Goal: Information Seeking & Learning: Check status

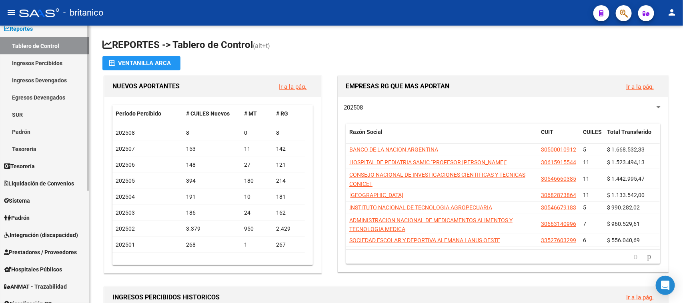
scroll to position [50, 0]
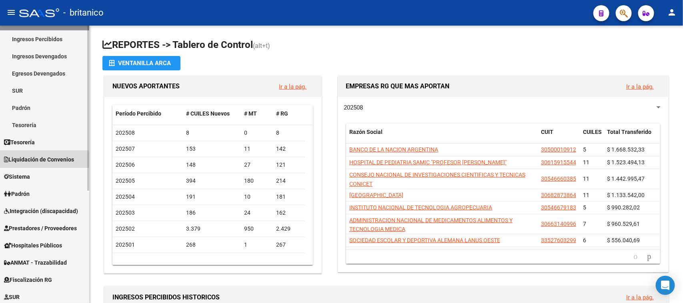
click at [23, 160] on span "Liquidación de Convenios" at bounding box center [39, 159] width 70 height 9
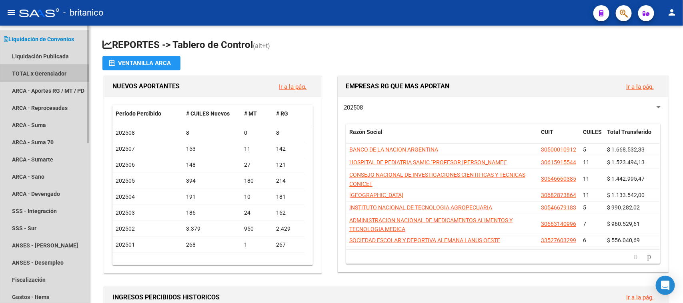
click at [50, 70] on link "TOTAL x Gerenciador" at bounding box center [44, 73] width 89 height 17
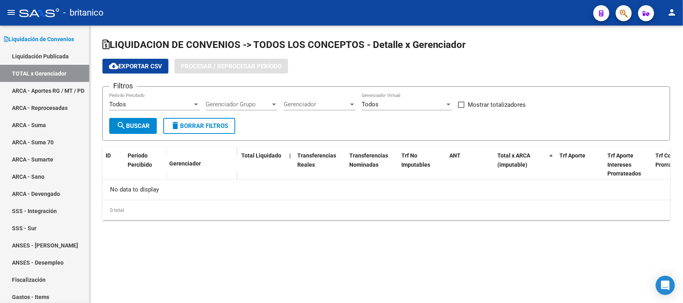
checkbox input "true"
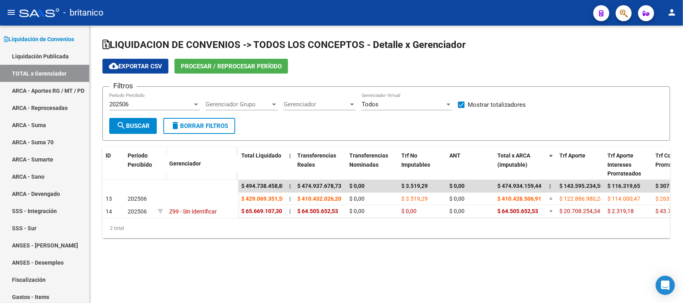
click at [202, 68] on span "Procesar / Reprocesar período" at bounding box center [231, 66] width 101 height 7
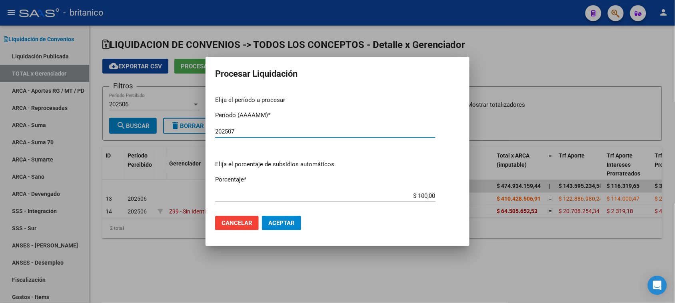
type input "202507"
click at [277, 220] on span "Aceptar" at bounding box center [281, 223] width 26 height 7
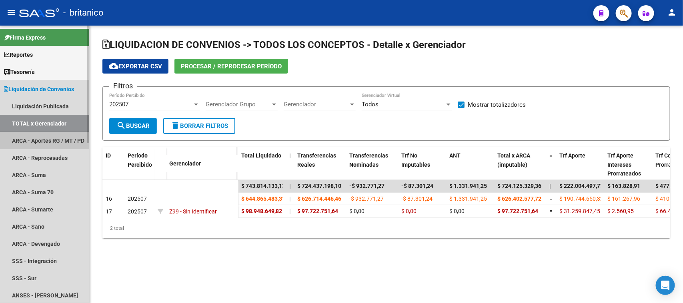
click at [51, 138] on link "ARCA - Aportes RG / MT / PD" at bounding box center [44, 140] width 89 height 17
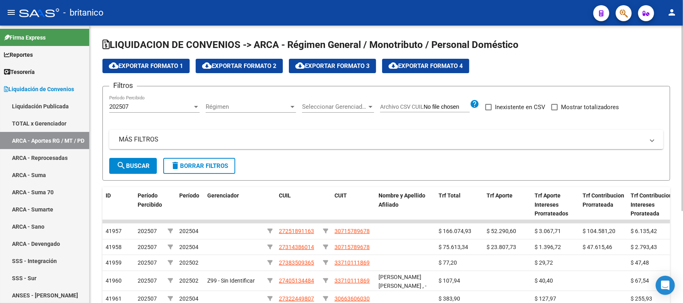
click at [552, 106] on span at bounding box center [554, 107] width 6 height 6
click at [554, 110] on input "Mostrar totalizadores" at bounding box center [554, 110] width 0 height 0
checkbox input "true"
click at [153, 137] on mat-panel-title "MÁS FILTROS" at bounding box center [381, 139] width 525 height 9
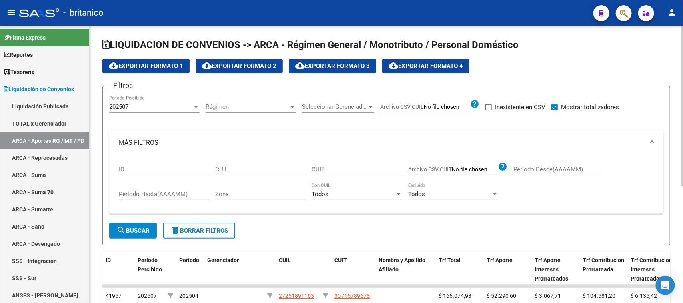
click at [133, 233] on span "search Buscar" at bounding box center [132, 230] width 33 height 7
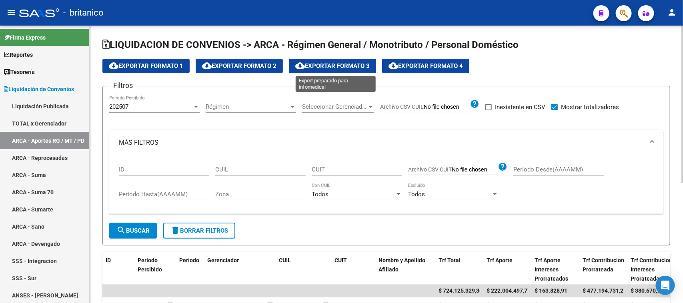
click at [360, 69] on button "cloud_download Exportar Formato 3" at bounding box center [332, 66] width 87 height 14
click at [400, 191] on div at bounding box center [398, 194] width 7 height 6
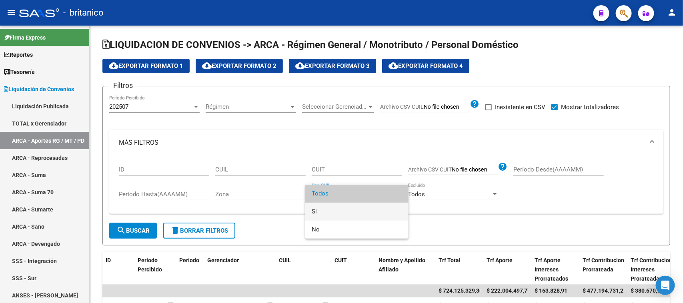
click at [333, 211] on span "Si" at bounding box center [357, 212] width 90 height 18
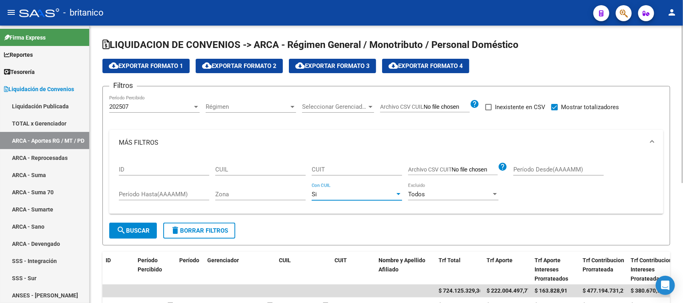
click at [395, 192] on div at bounding box center [398, 194] width 7 height 6
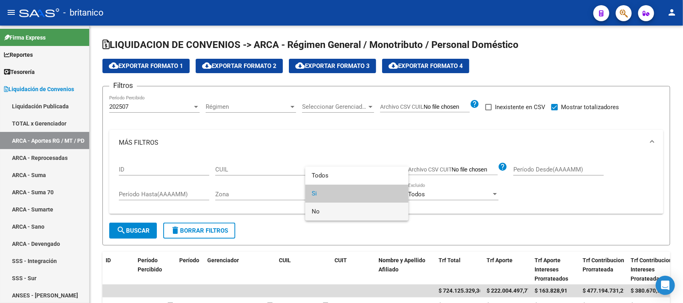
click at [319, 213] on span "No" at bounding box center [357, 212] width 90 height 18
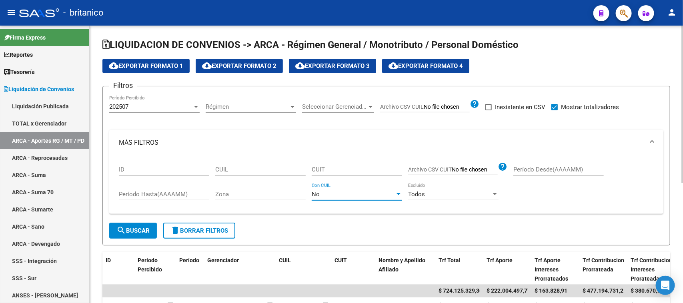
click at [142, 231] on span "search Buscar" at bounding box center [132, 230] width 33 height 7
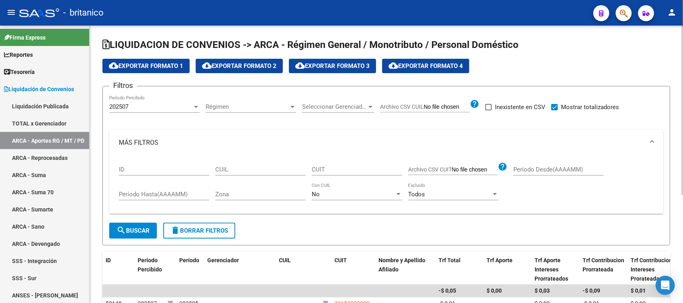
click at [248, 69] on button "cloud_download Exportar Formato 2" at bounding box center [239, 66] width 87 height 14
click at [59, 170] on link "ARCA - Suma" at bounding box center [44, 174] width 89 height 17
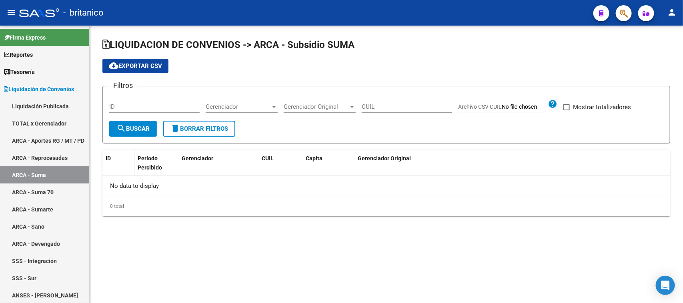
checkbox input "true"
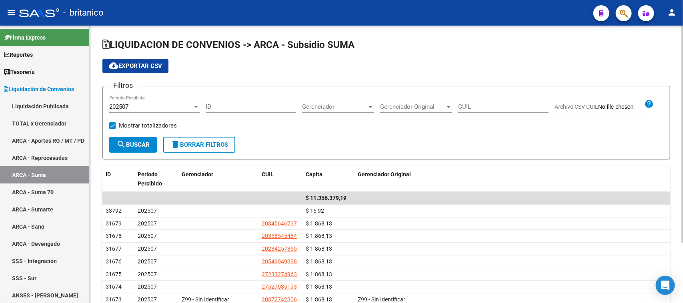
click at [138, 149] on button "search Buscar" at bounding box center [133, 145] width 48 height 16
click at [138, 67] on span "cloud_download Exportar CSV" at bounding box center [135, 65] width 53 height 7
click at [52, 191] on link "ARCA - Suma 70" at bounding box center [44, 192] width 89 height 17
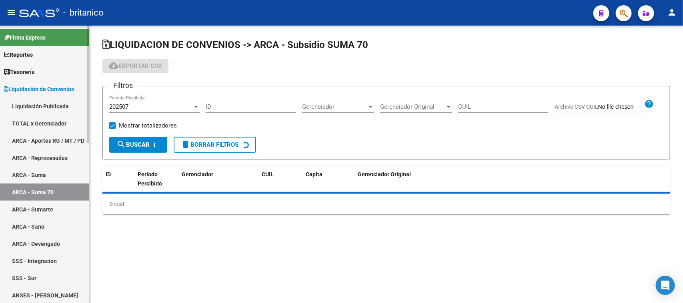
checkbox input "true"
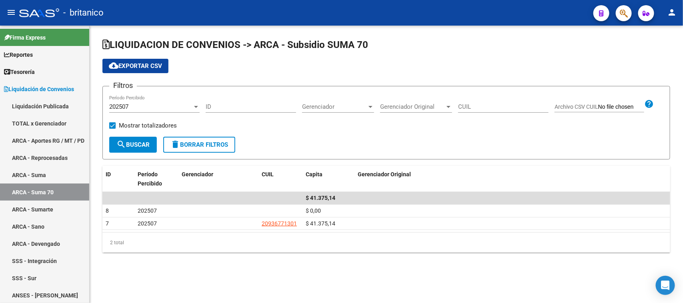
click at [141, 142] on span "search Buscar" at bounding box center [132, 144] width 33 height 7
click at [141, 61] on button "cloud_download Exportar CSV" at bounding box center [135, 66] width 66 height 14
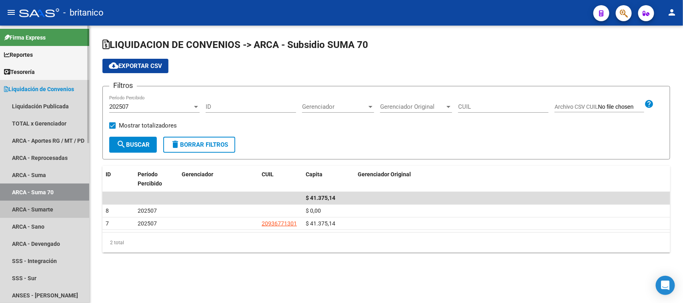
click at [32, 213] on link "ARCA - Sumarte" at bounding box center [44, 209] width 89 height 17
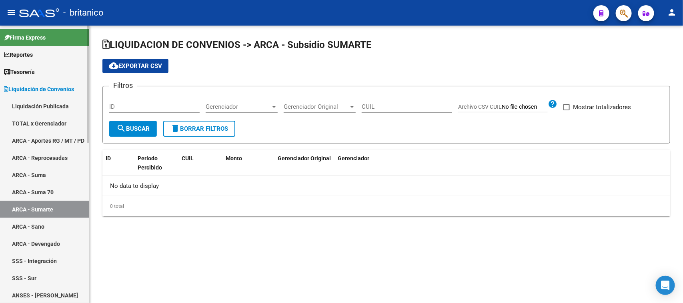
checkbox input "true"
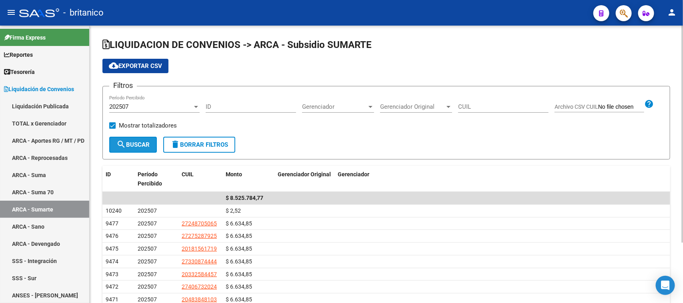
click at [121, 147] on mat-icon "search" at bounding box center [121, 145] width 10 height 10
click at [154, 66] on span "cloud_download Exportar CSV" at bounding box center [135, 65] width 53 height 7
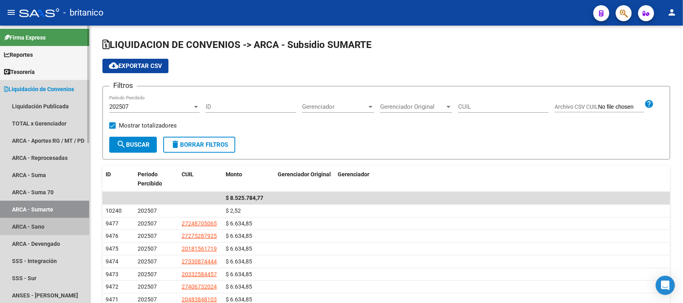
click at [42, 225] on link "ARCA - Sano" at bounding box center [44, 226] width 89 height 17
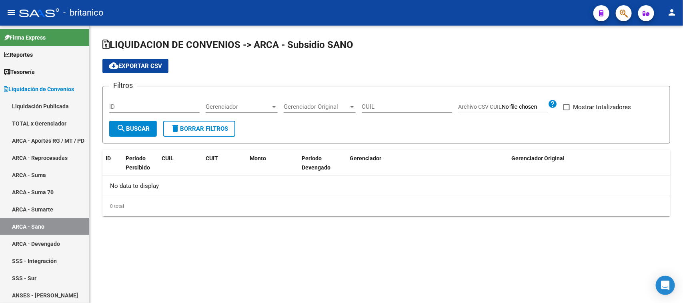
checkbox input "true"
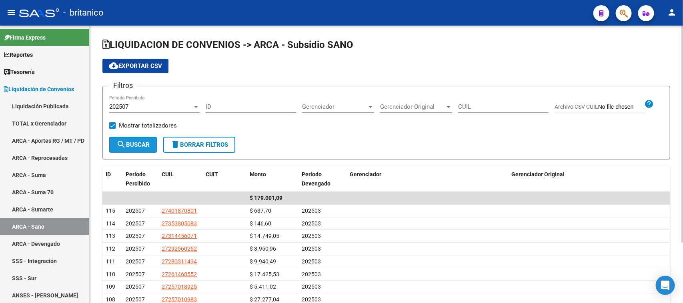
click at [138, 149] on button "search Buscar" at bounding box center [133, 145] width 48 height 16
click at [151, 68] on span "cloud_download Exportar CSV" at bounding box center [135, 65] width 53 height 7
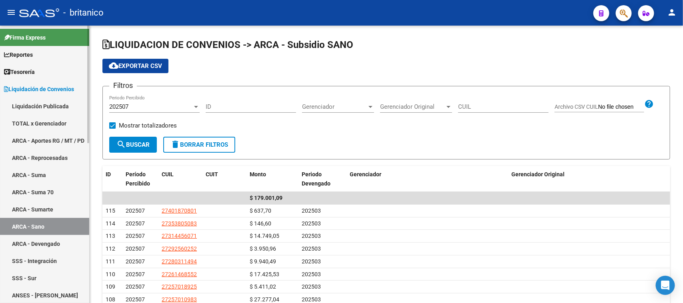
click at [34, 72] on span "Tesorería" at bounding box center [19, 72] width 31 height 9
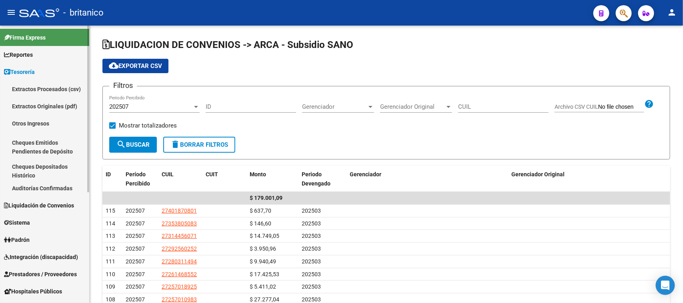
click at [30, 57] on span "Reportes" at bounding box center [18, 54] width 29 height 9
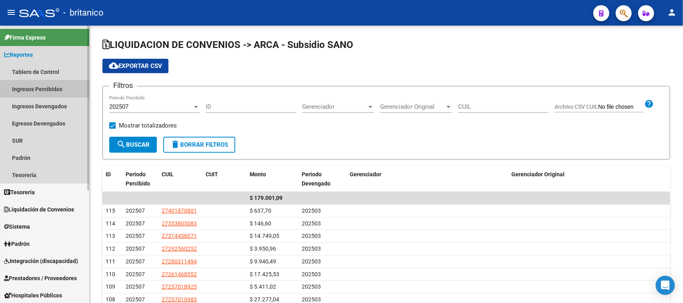
click at [40, 91] on link "Ingresos Percibidos" at bounding box center [44, 88] width 89 height 17
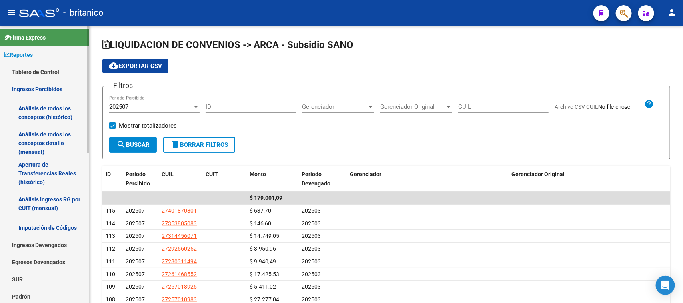
click at [53, 107] on link "Análisis de todos los conceptos (histórico)" at bounding box center [44, 113] width 89 height 30
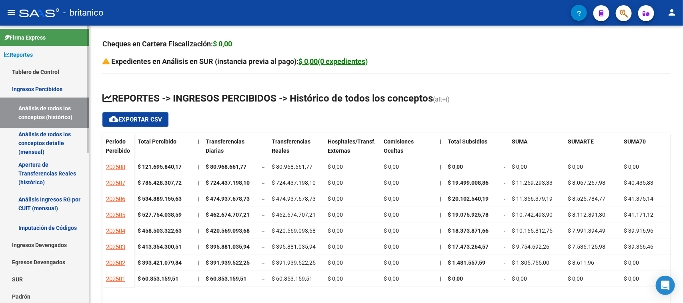
click at [45, 90] on link "Ingresos Percibidos" at bounding box center [44, 88] width 89 height 17
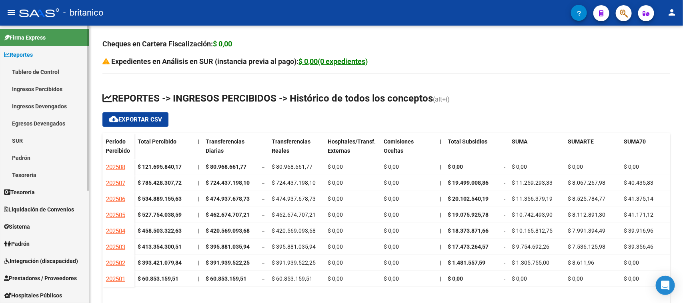
click at [51, 88] on link "Ingresos Percibidos" at bounding box center [44, 88] width 89 height 17
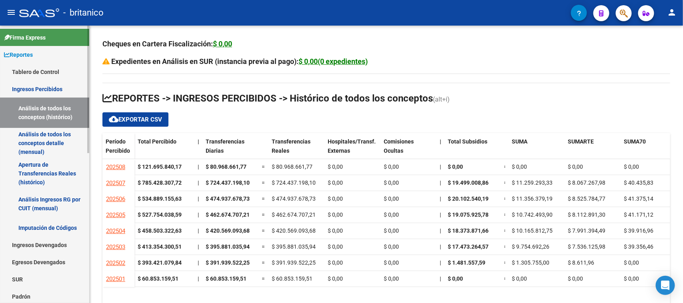
click at [55, 138] on link "Análisis de todos los conceptos detalle (mensual)" at bounding box center [44, 143] width 89 height 30
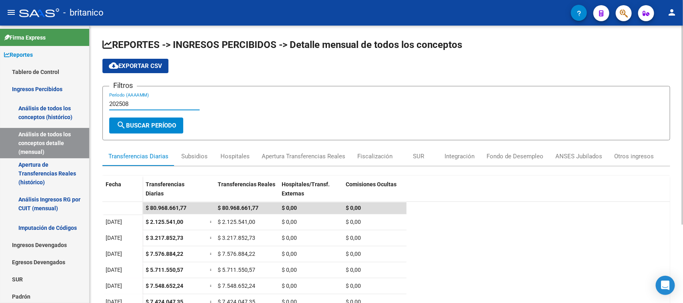
click at [132, 106] on input "202508" at bounding box center [154, 103] width 90 height 7
type input "202507"
click at [153, 123] on span "search Buscar Período" at bounding box center [146, 125] width 60 height 7
click at [626, 152] on div "Otros ingresos" at bounding box center [634, 156] width 40 height 9
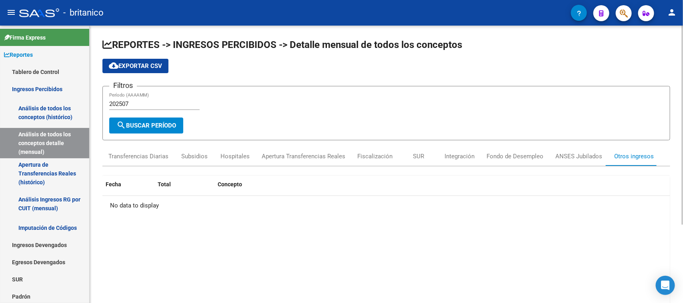
click at [273, 207] on div "No data to display" at bounding box center [386, 206] width 568 height 20
click at [43, 111] on link "Análisis de todos los conceptos (histórico)" at bounding box center [44, 113] width 89 height 30
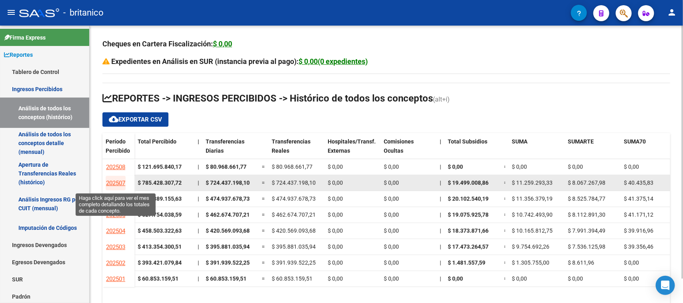
click at [120, 183] on span "202507" at bounding box center [115, 183] width 19 height 7
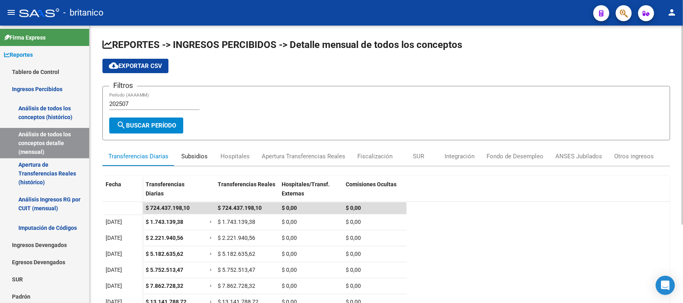
click at [200, 156] on div "Subsidios" at bounding box center [194, 156] width 26 height 9
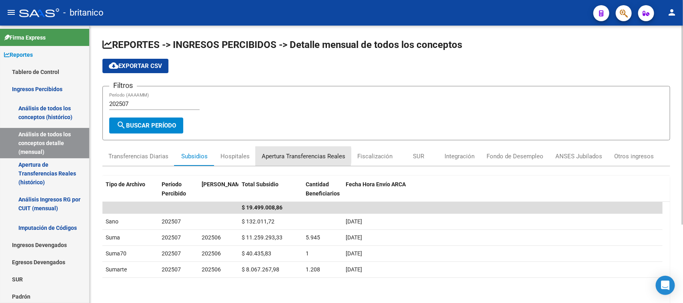
click at [282, 155] on div "Apertura Transferencias Reales" at bounding box center [304, 156] width 84 height 9
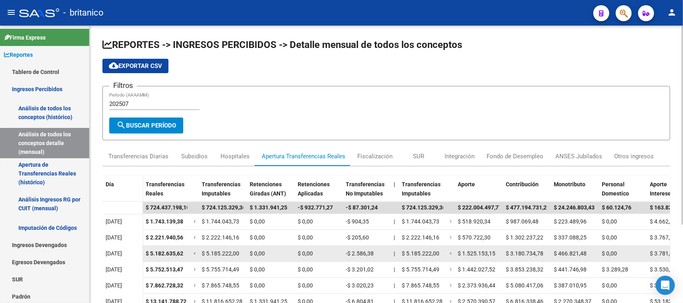
scroll to position [50, 0]
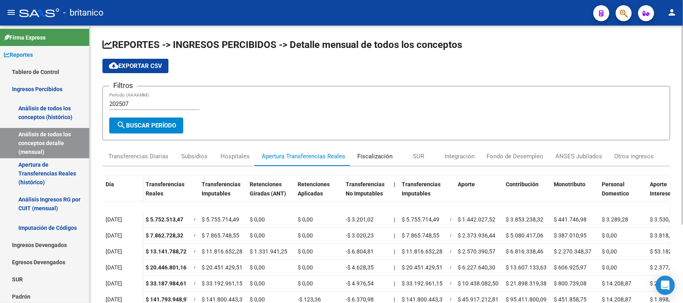
click at [373, 156] on div "Fiscalización" at bounding box center [374, 156] width 35 height 9
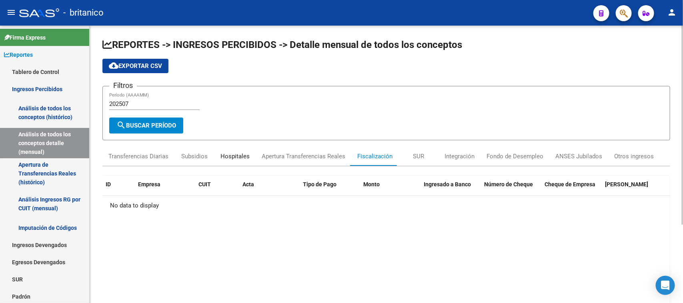
click at [242, 152] on div "Hospitales" at bounding box center [234, 156] width 29 height 9
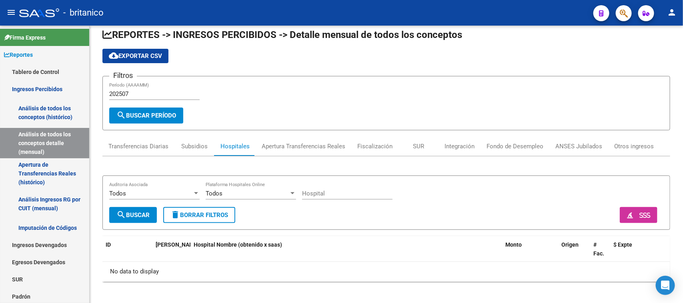
scroll to position [12, 0]
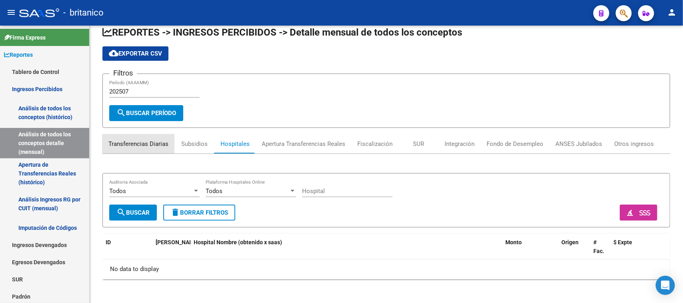
click at [157, 144] on div "Transferencias Diarias" at bounding box center [138, 144] width 60 height 9
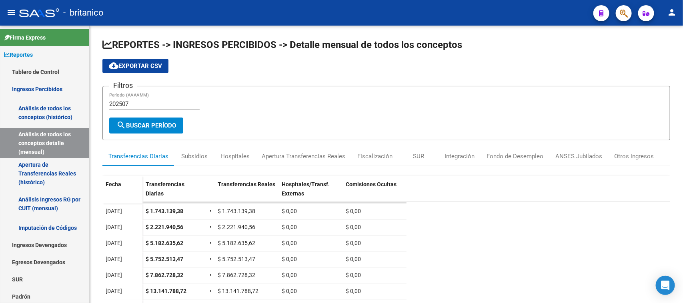
scroll to position [0, 0]
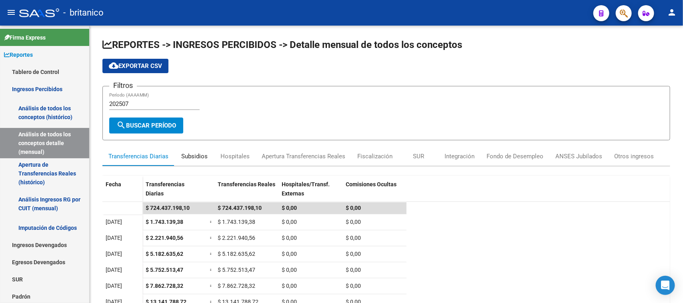
click at [187, 153] on div "Subsidios" at bounding box center [194, 156] width 26 height 9
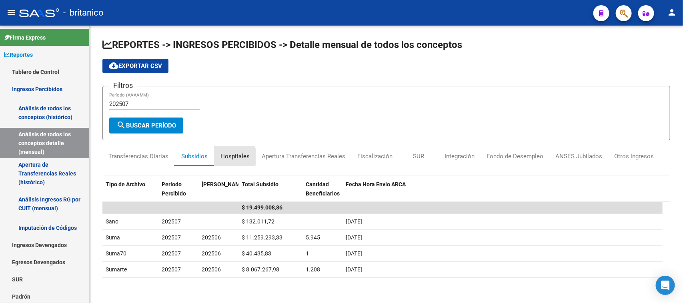
click at [228, 156] on div "Hospitales" at bounding box center [234, 156] width 29 height 9
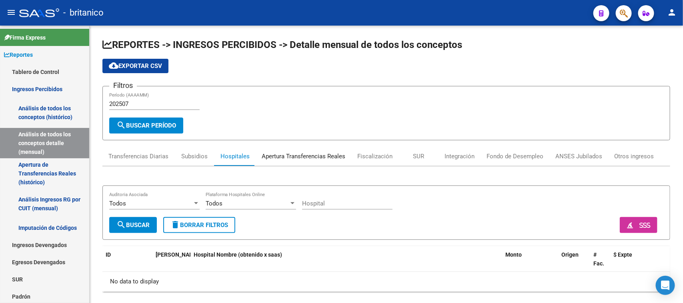
click at [292, 154] on div "Apertura Transferencias Reales" at bounding box center [304, 156] width 84 height 9
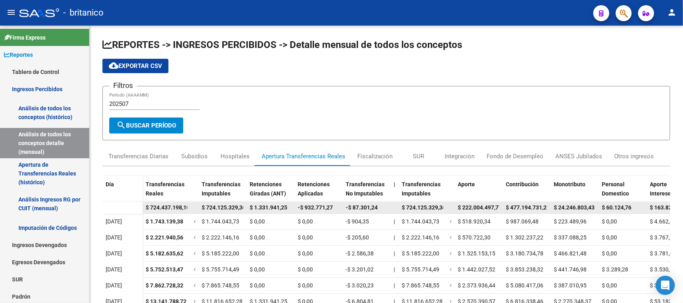
drag, startPoint x: 351, startPoint y: 208, endPoint x: 381, endPoint y: 204, distance: 30.2
click at [381, 204] on div "-$ 87.301,24" at bounding box center [367, 207] width 42 height 9
drag, startPoint x: 251, startPoint y: 206, endPoint x: 385, endPoint y: 204, distance: 134.4
click at [385, 204] on div "$ 724.437.198,10 $ 724.125.329,36 $ 1.331.941,25 -$ 932.771,27 -$ 87.301,24 $ 7…" at bounding box center [496, 208] width 708 height 12
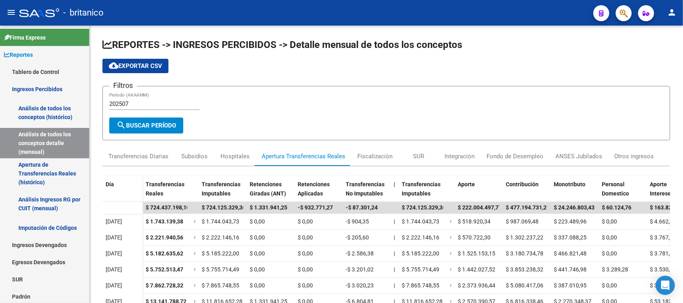
click at [140, 102] on input "202507" at bounding box center [154, 103] width 90 height 7
type input "202506"
click at [147, 118] on button "search Buscar Período" at bounding box center [146, 126] width 74 height 16
click at [142, 103] on input "202506" at bounding box center [154, 103] width 90 height 7
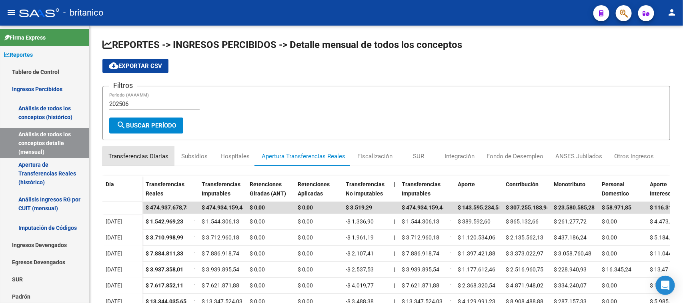
click at [146, 160] on div "Transferencias Diarias" at bounding box center [138, 156] width 72 height 19
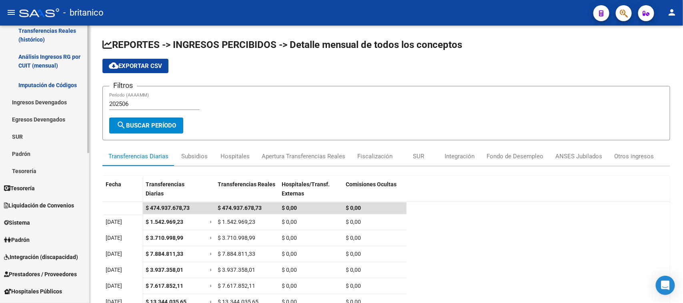
scroll to position [200, 0]
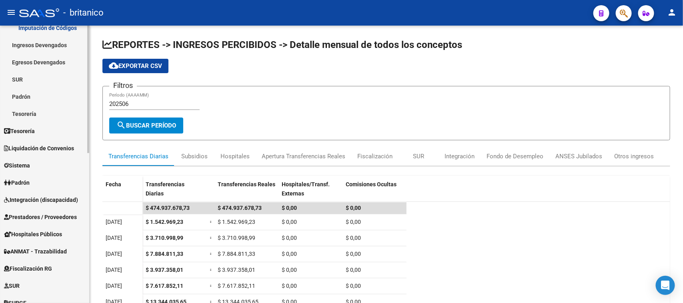
click at [46, 146] on span "Liquidación de Convenios" at bounding box center [39, 148] width 70 height 9
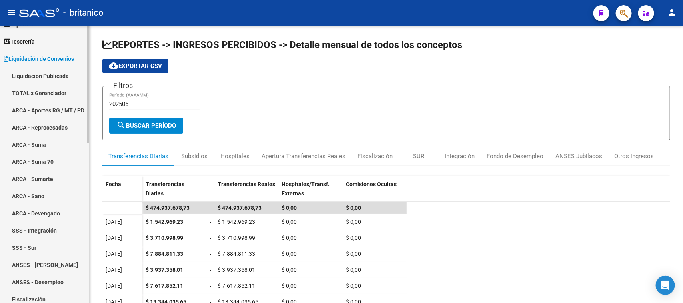
scroll to position [0, 0]
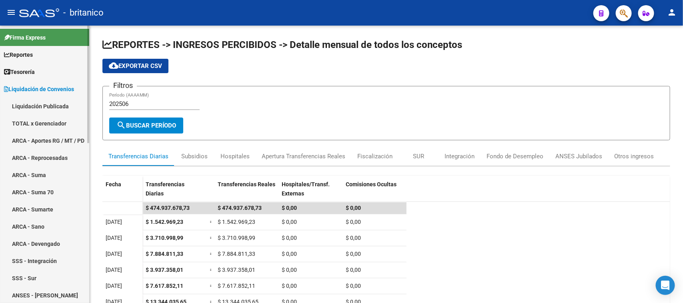
click at [51, 133] on link "ARCA - Aportes RG / MT / PD" at bounding box center [44, 140] width 89 height 17
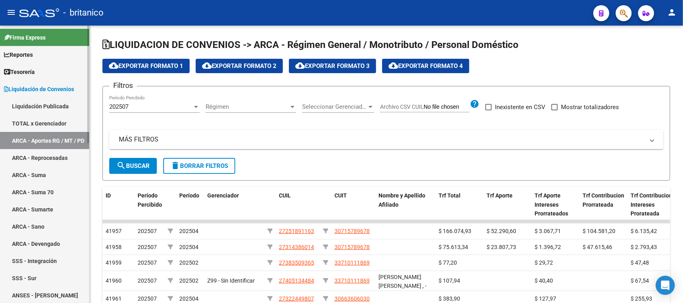
click at [42, 122] on link "TOTAL x Gerenciador" at bounding box center [44, 123] width 89 height 17
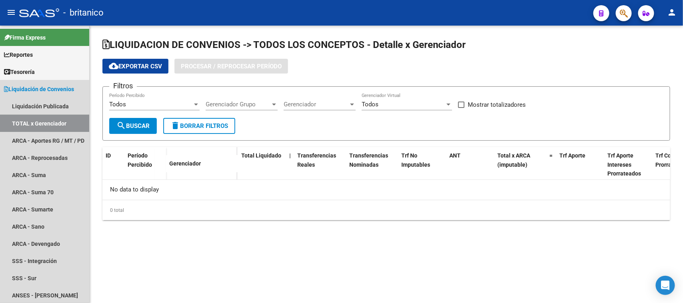
checkbox input "true"
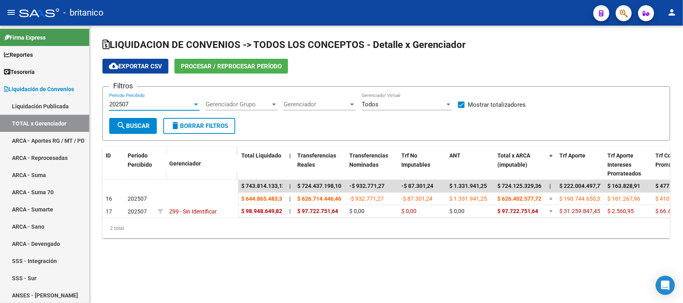
click at [142, 101] on div "202507" at bounding box center [150, 104] width 83 height 7
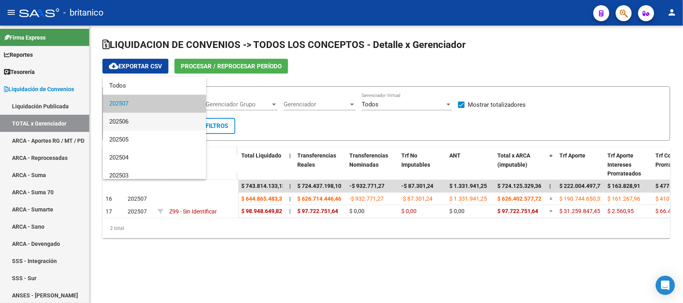
click at [131, 122] on span "202506" at bounding box center [154, 122] width 90 height 18
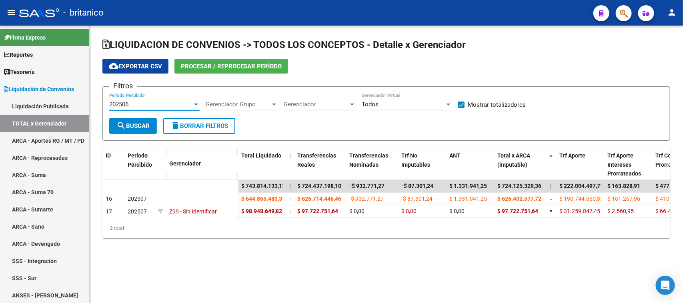
click at [141, 122] on span "search Buscar" at bounding box center [132, 125] width 33 height 7
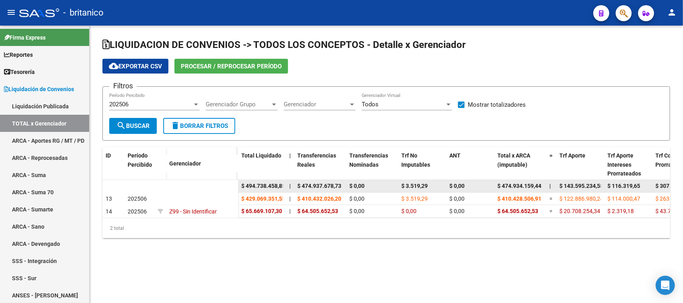
drag, startPoint x: 429, startPoint y: 187, endPoint x: 401, endPoint y: 187, distance: 28.0
click at [401, 187] on div "$ 3.519,29" at bounding box center [422, 186] width 42 height 9
click at [148, 103] on div "202506" at bounding box center [150, 104] width 83 height 7
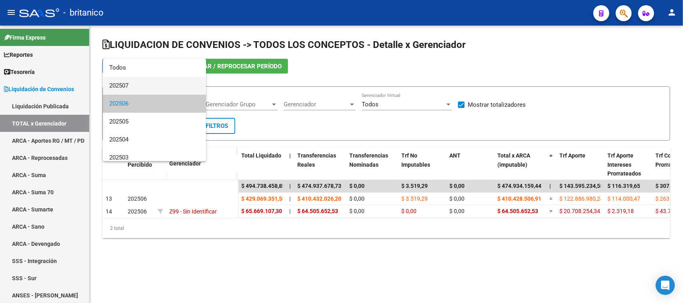
click at [126, 86] on span "202507" at bounding box center [154, 86] width 90 height 18
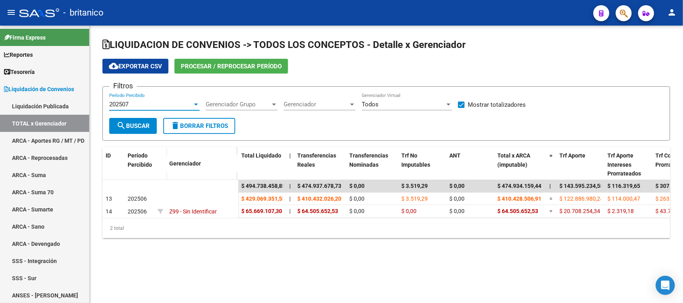
click at [143, 122] on span "search Buscar" at bounding box center [132, 125] width 33 height 7
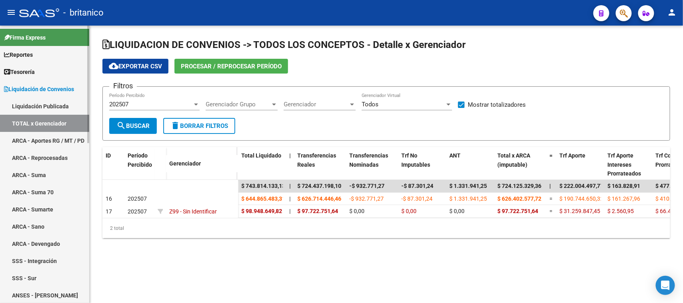
click at [33, 73] on span "Tesorería" at bounding box center [19, 72] width 31 height 9
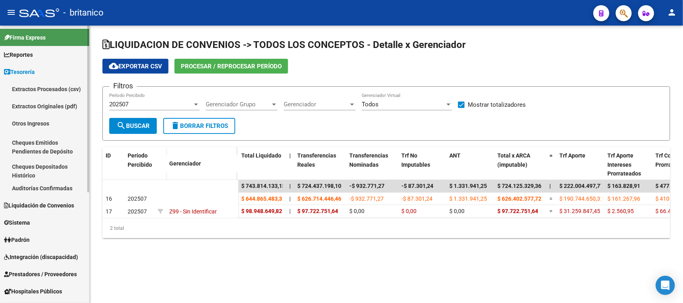
click at [30, 54] on span "Reportes" at bounding box center [18, 54] width 29 height 9
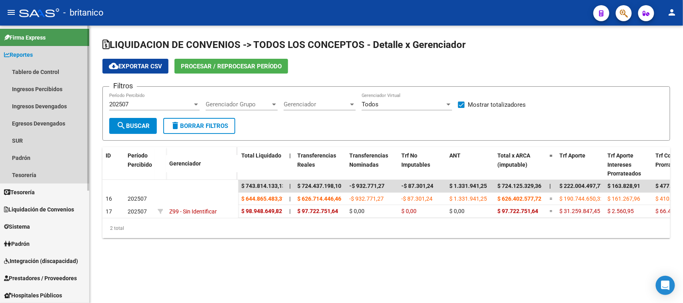
click at [32, 60] on link "Reportes" at bounding box center [44, 54] width 89 height 17
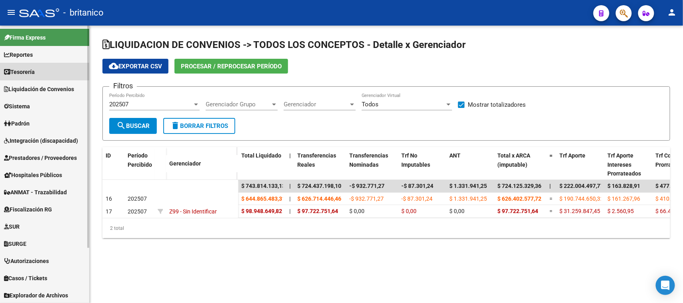
click at [33, 68] on span "Tesorería" at bounding box center [19, 72] width 31 height 9
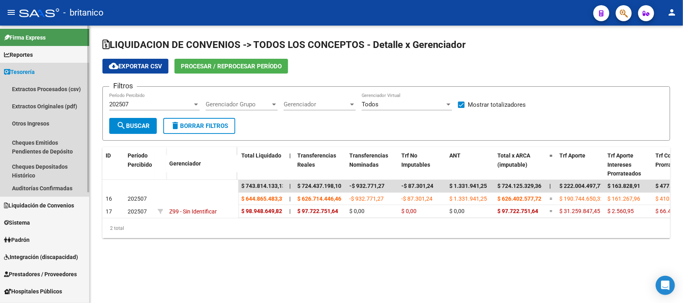
click at [29, 69] on span "Tesorería" at bounding box center [19, 72] width 31 height 9
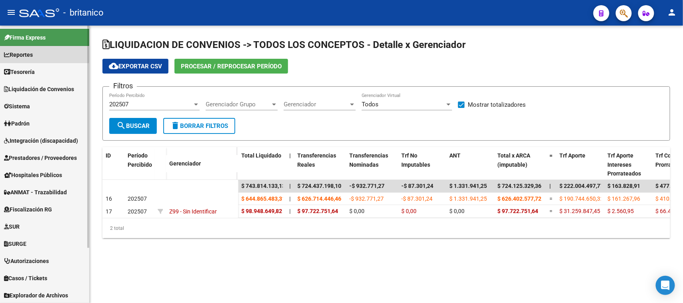
click at [28, 55] on span "Reportes" at bounding box center [18, 54] width 29 height 9
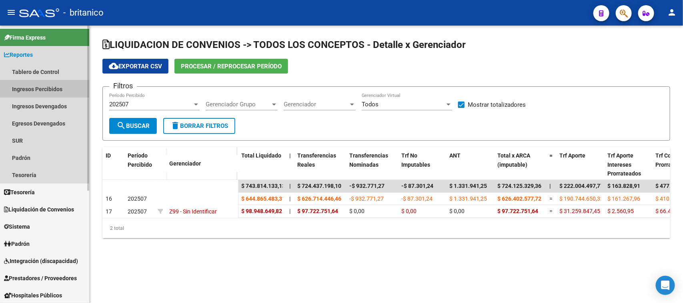
click at [33, 88] on link "Ingresos Percibidos" at bounding box center [44, 88] width 89 height 17
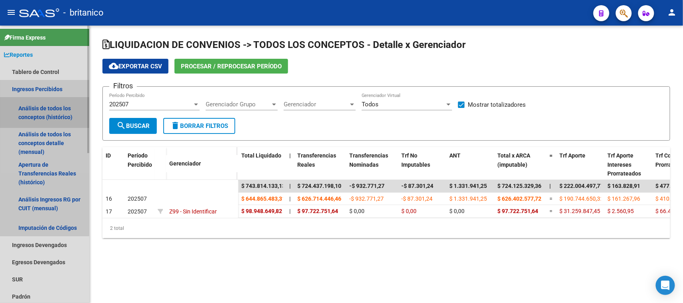
click at [37, 108] on link "Análisis de todos los conceptos (histórico)" at bounding box center [44, 113] width 89 height 30
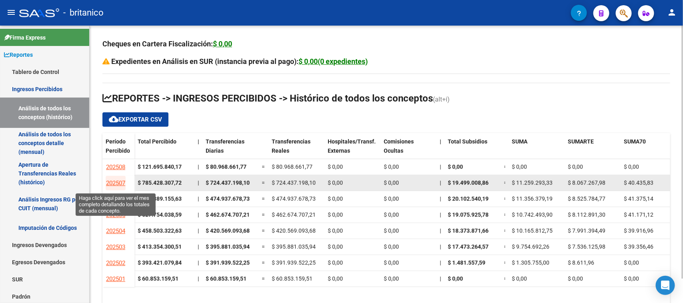
click at [120, 182] on span "202507" at bounding box center [115, 183] width 19 height 7
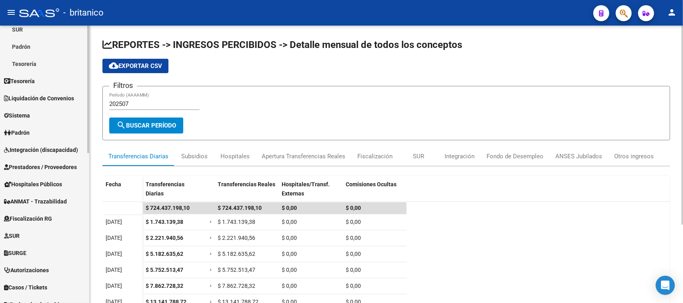
scroll to position [200, 0]
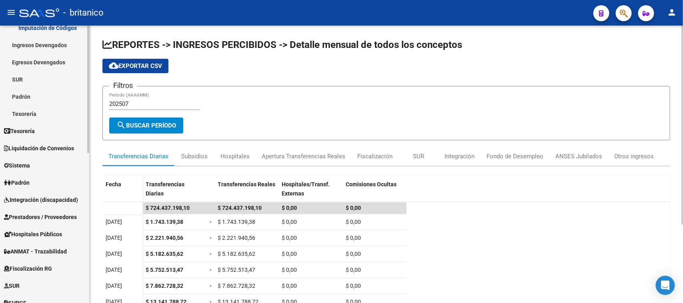
click at [42, 149] on span "Liquidación de Convenios" at bounding box center [39, 148] width 70 height 9
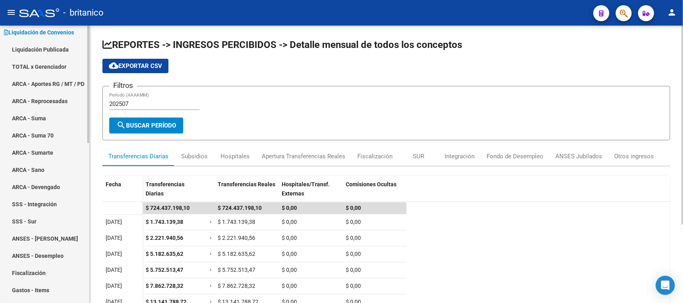
scroll to position [0, 0]
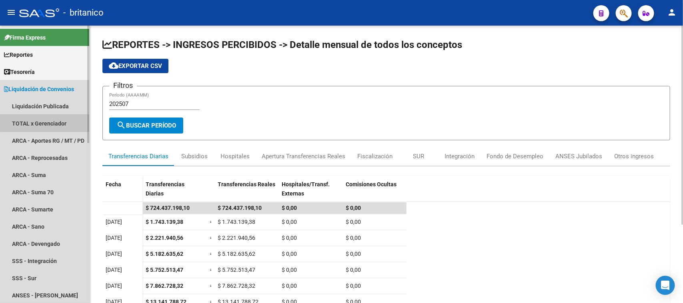
click at [47, 120] on link "TOTAL x Gerenciador" at bounding box center [44, 123] width 89 height 17
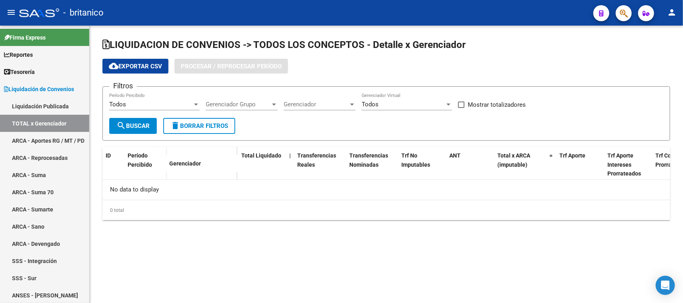
checkbox input "true"
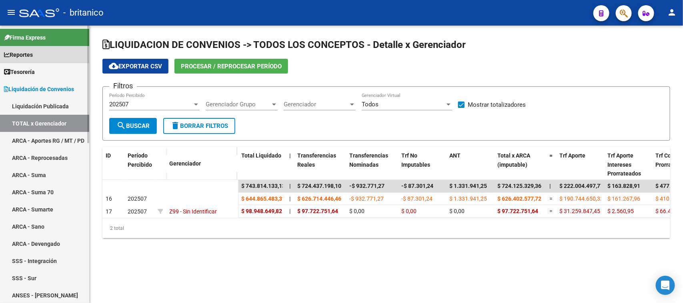
click at [42, 56] on link "Reportes" at bounding box center [44, 54] width 89 height 17
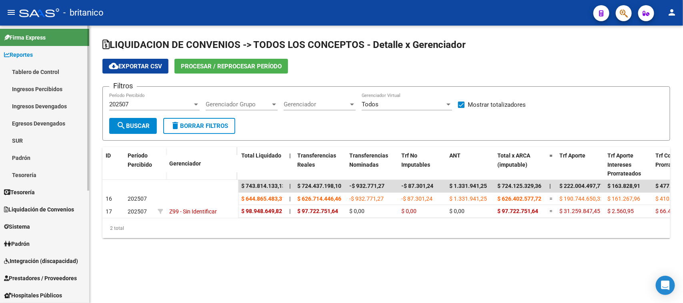
click at [40, 85] on link "Ingresos Percibidos" at bounding box center [44, 88] width 89 height 17
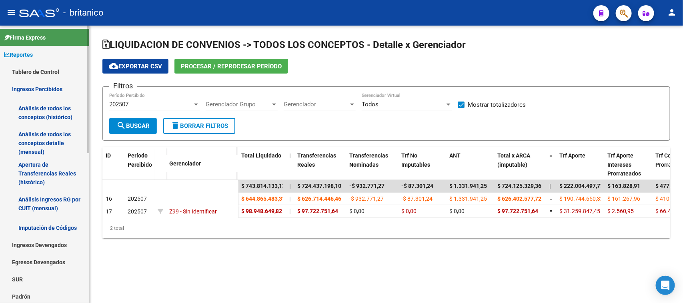
click at [42, 109] on link "Análisis de todos los conceptos (histórico)" at bounding box center [44, 113] width 89 height 30
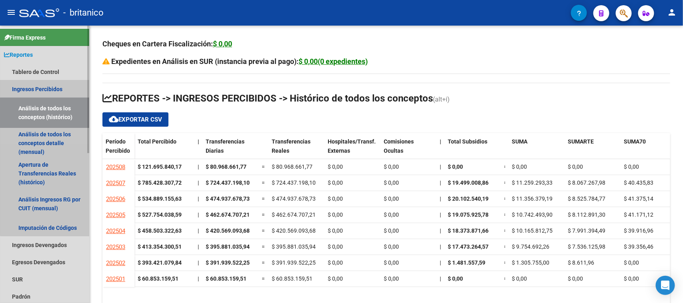
click at [50, 92] on link "Ingresos Percibidos" at bounding box center [44, 88] width 89 height 17
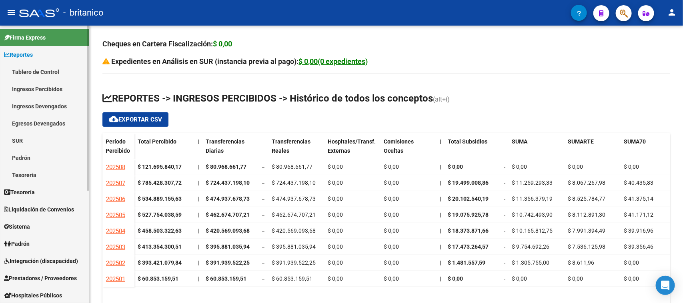
click at [50, 92] on link "Ingresos Percibidos" at bounding box center [44, 88] width 89 height 17
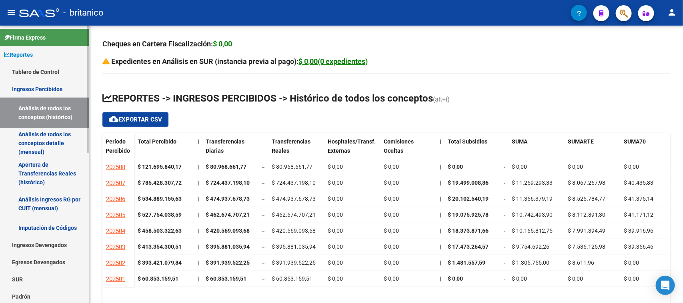
click at [54, 130] on link "Análisis de todos los conceptos detalle (mensual)" at bounding box center [44, 143] width 89 height 30
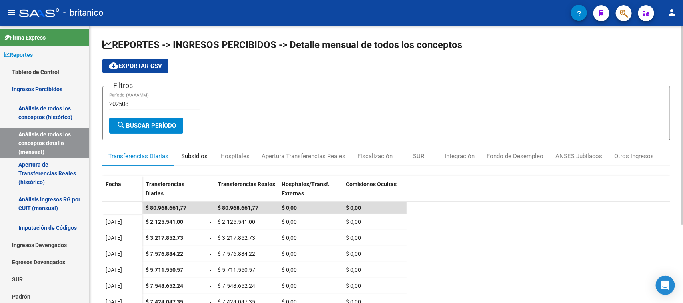
click at [193, 152] on div "Subsidios" at bounding box center [194, 156] width 26 height 9
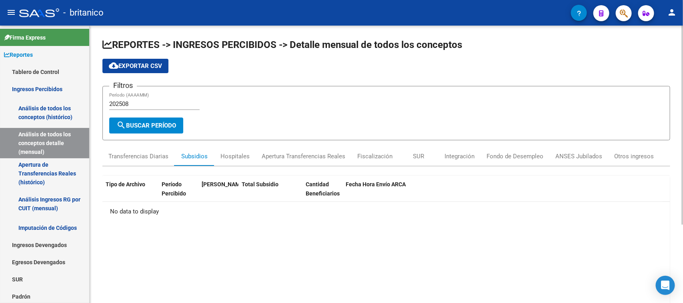
click at [148, 102] on input "202508" at bounding box center [154, 103] width 90 height 7
click at [153, 126] on span "search Buscar Período" at bounding box center [146, 125] width 60 height 7
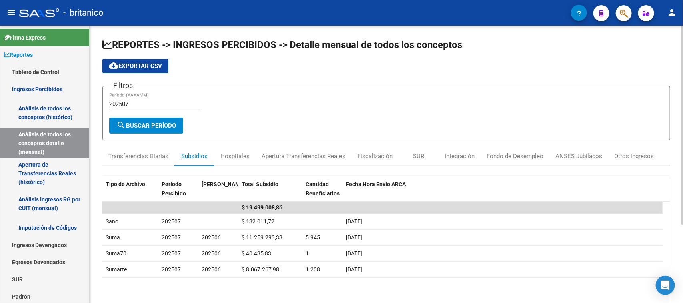
click at [139, 99] on div "202507 Período (AAAAMM)" at bounding box center [154, 101] width 90 height 17
type input "202506"
click at [165, 123] on span "search Buscar Período" at bounding box center [146, 125] width 60 height 7
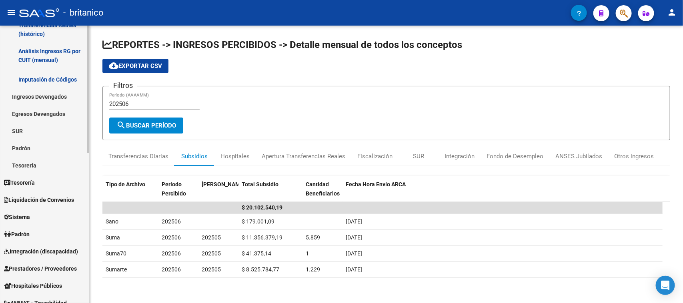
scroll to position [150, 0]
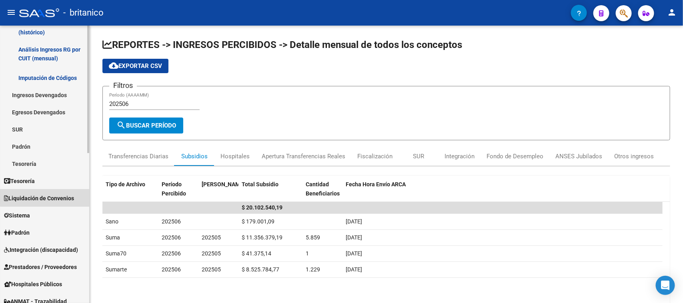
click at [47, 194] on span "Liquidación de Convenios" at bounding box center [39, 198] width 70 height 9
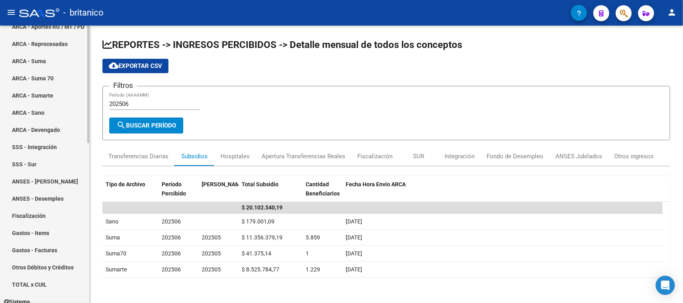
scroll to position [50, 0]
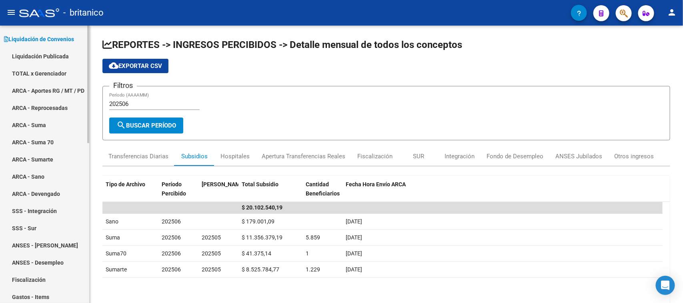
click at [43, 74] on link "TOTAL x Gerenciador" at bounding box center [44, 73] width 89 height 17
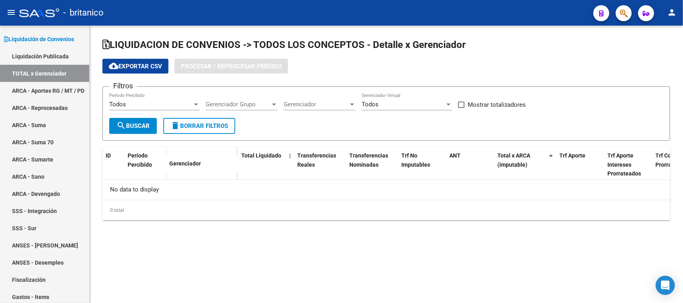
checkbox input "true"
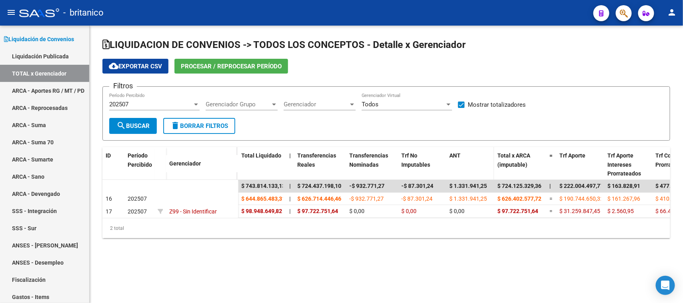
click at [455, 152] on span "ANT" at bounding box center [454, 155] width 11 height 6
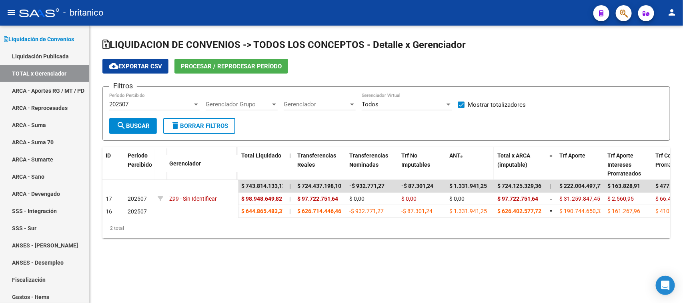
click at [455, 152] on span "ANT" at bounding box center [454, 155] width 11 height 6
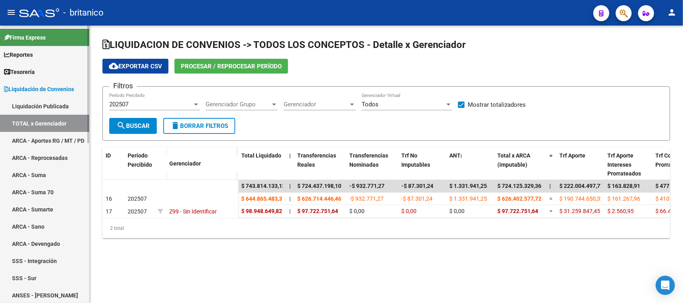
click at [24, 54] on span "Reportes" at bounding box center [18, 54] width 29 height 9
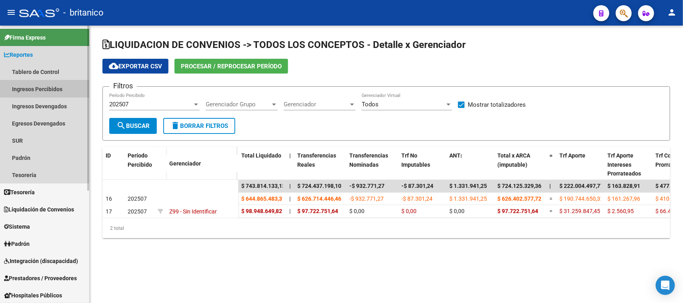
click at [36, 88] on link "Ingresos Percibidos" at bounding box center [44, 88] width 89 height 17
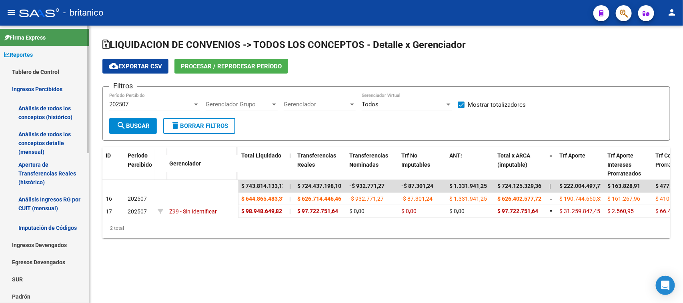
click at [48, 109] on link "Análisis de todos los conceptos (histórico)" at bounding box center [44, 113] width 89 height 30
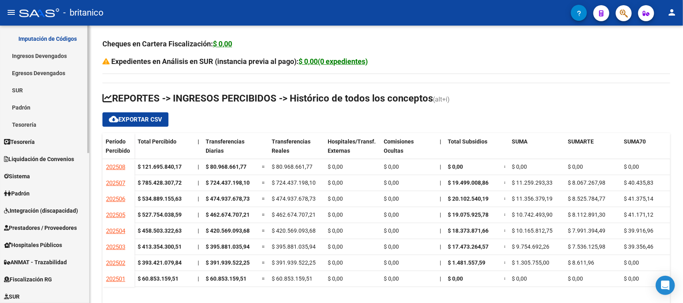
scroll to position [250, 0]
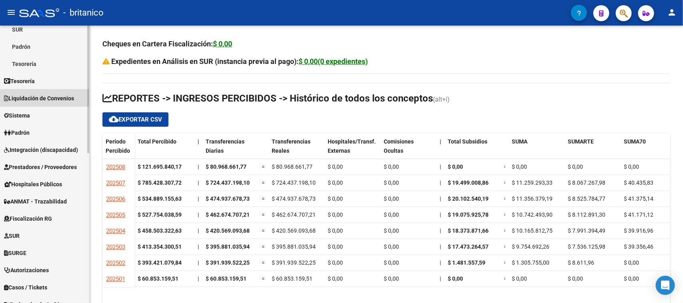
click at [48, 101] on span "Liquidación de Convenios" at bounding box center [39, 98] width 70 height 9
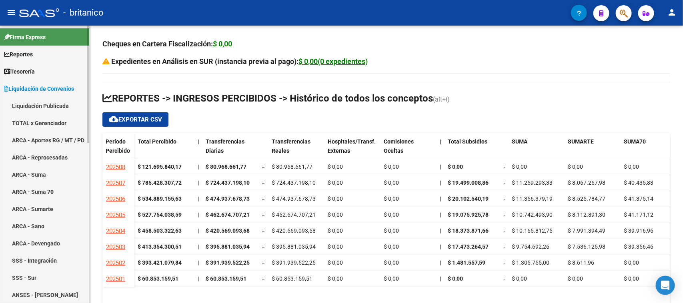
scroll to position [0, 0]
click at [45, 123] on link "TOTAL x Gerenciador" at bounding box center [44, 123] width 89 height 17
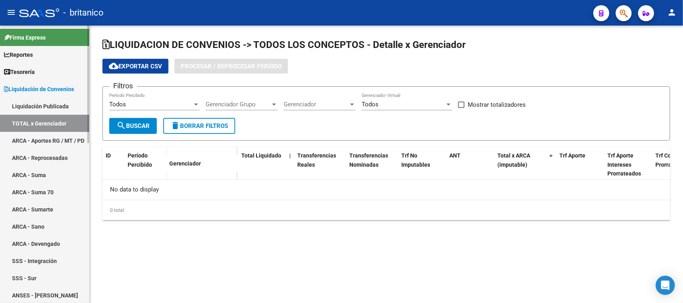
checkbox input "true"
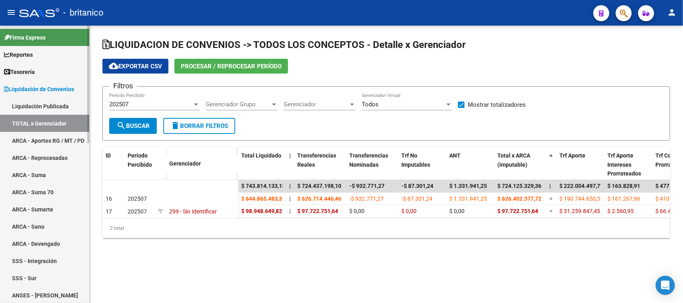
click at [45, 136] on link "ARCA - Aportes RG / MT / PD" at bounding box center [44, 140] width 89 height 17
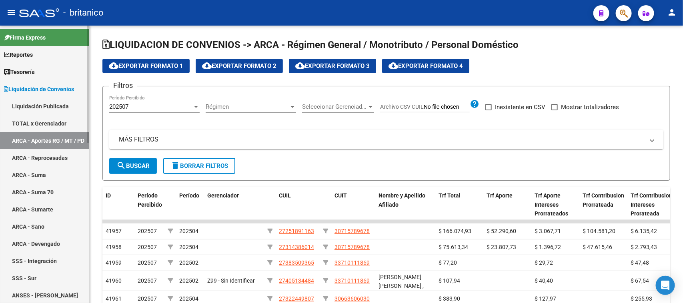
click at [42, 122] on link "TOTAL x Gerenciador" at bounding box center [44, 123] width 89 height 17
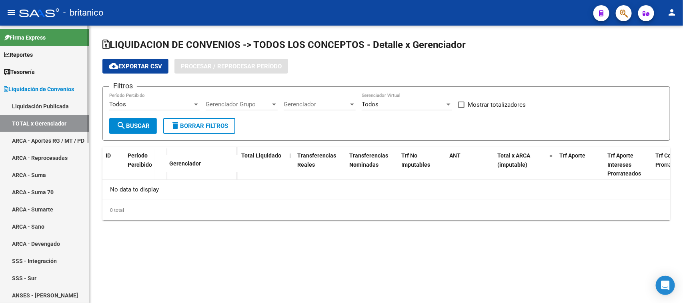
checkbox input "true"
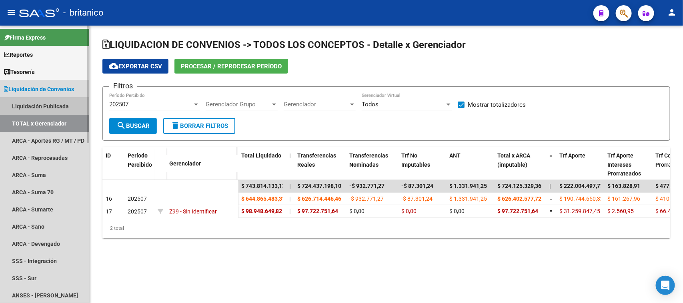
click at [42, 110] on link "Liquidación Publicada" at bounding box center [44, 106] width 89 height 17
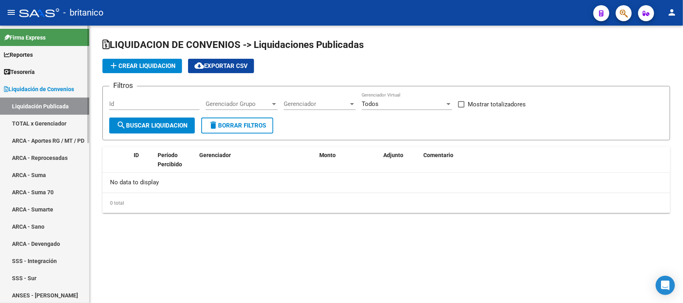
checkbox input "true"
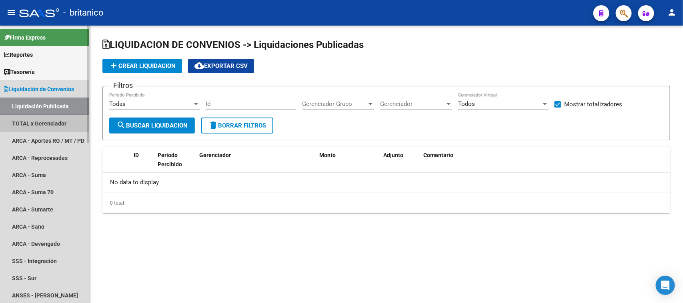
click at [41, 120] on link "TOTAL x Gerenciador" at bounding box center [44, 123] width 89 height 17
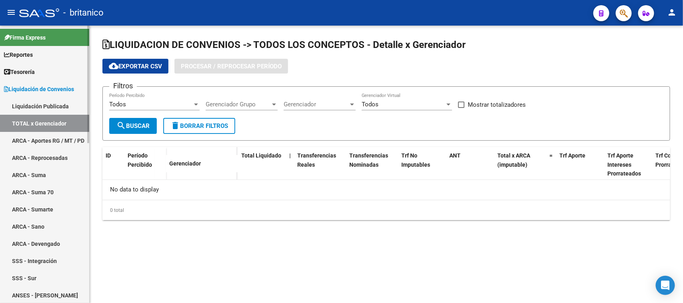
checkbox input "true"
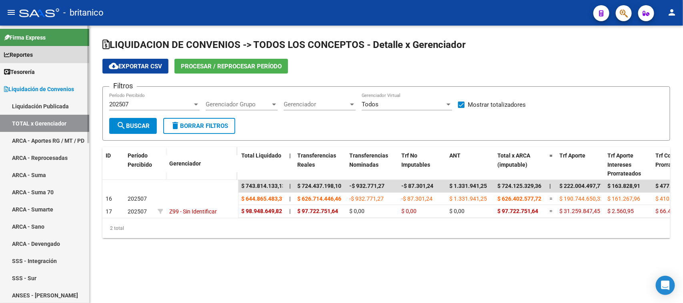
click at [33, 56] on span "Reportes" at bounding box center [18, 54] width 29 height 9
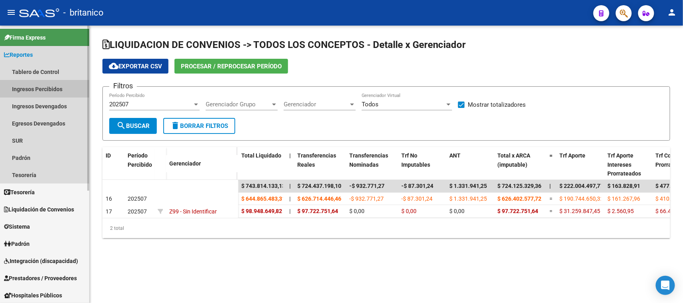
click at [39, 88] on link "Ingresos Percibidos" at bounding box center [44, 88] width 89 height 17
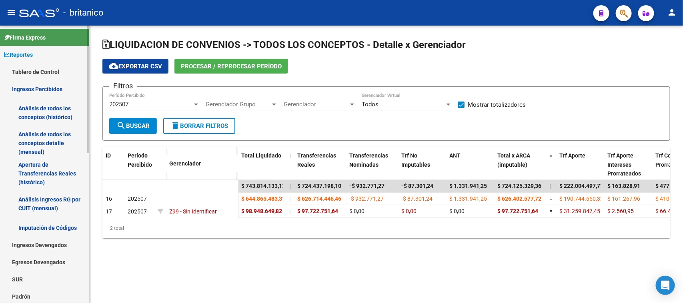
click at [47, 112] on link "Análisis de todos los conceptos (histórico)" at bounding box center [44, 113] width 89 height 30
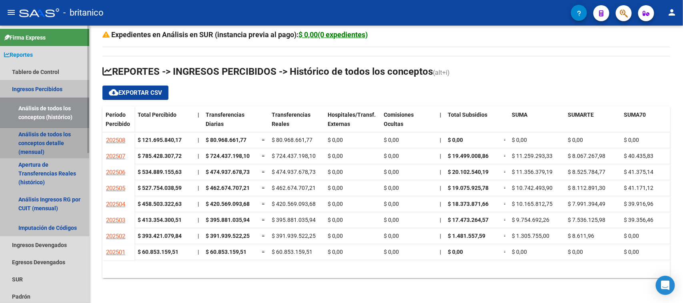
click at [38, 133] on link "Análisis de todos los conceptos detalle (mensual)" at bounding box center [44, 143] width 89 height 30
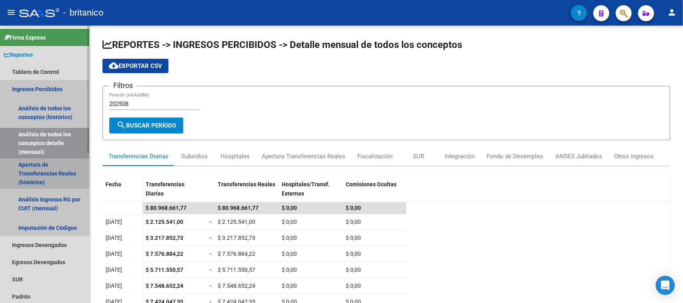
click at [44, 163] on link "Apertura de Transferencias Reales (histórico)" at bounding box center [44, 173] width 89 height 30
